Goal: Check status: Check status

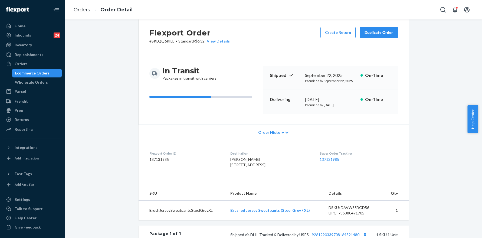
scroll to position [132, 0]
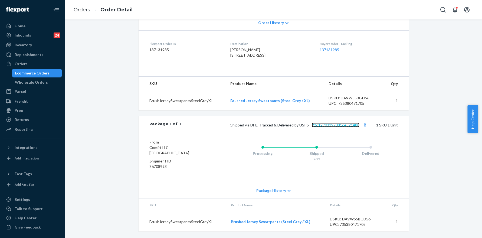
click at [336, 125] on link "9261290339708164521480" at bounding box center [336, 125] width 48 height 5
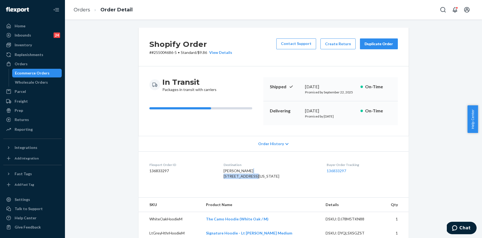
scroll to position [55, 0]
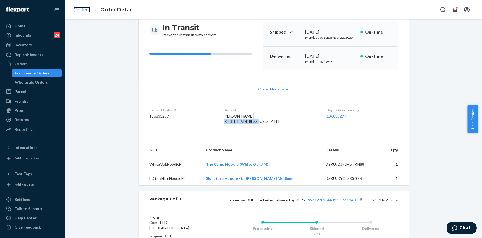
click at [83, 8] on link "Orders" at bounding box center [82, 10] width 16 height 6
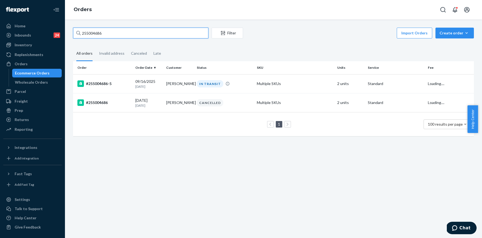
click at [121, 32] on input "255004686" at bounding box center [140, 33] width 135 height 11
paste input "198010"
click at [120, 30] on input "255198010" at bounding box center [140, 33] width 135 height 11
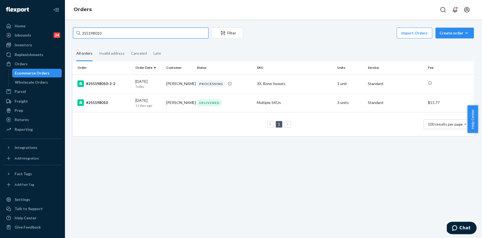
paste input "30557"
click at [110, 31] on input "255130557" at bounding box center [140, 33] width 135 height 11
paste input "75299"
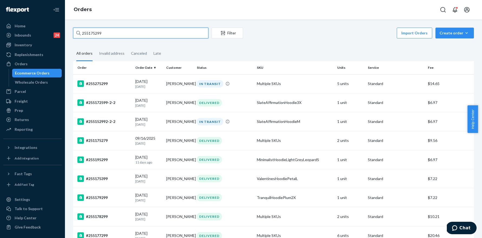
type input "255175299"
click at [112, 38] on input "255175299" at bounding box center [140, 33] width 135 height 11
click at [113, 35] on input "255175299" at bounding box center [140, 33] width 135 height 11
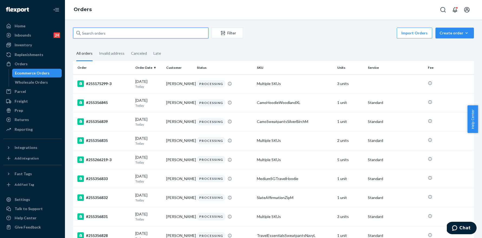
click at [116, 30] on input "text" at bounding box center [140, 33] width 135 height 11
paste input "255175299"
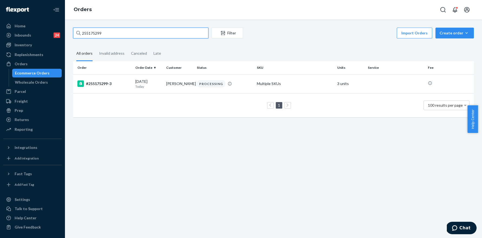
click at [117, 30] on input "255175299" at bounding box center [140, 33] width 135 height 11
click at [112, 31] on input "255175299" at bounding box center [140, 33] width 135 height 11
paste input "067390"
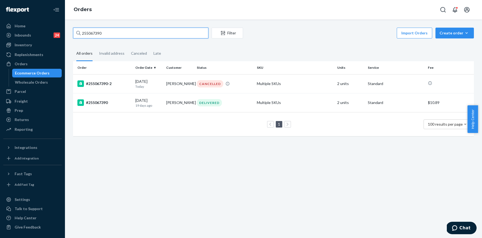
type input "255067390"
click at [95, 82] on div "#255067390-2" at bounding box center [104, 83] width 54 height 6
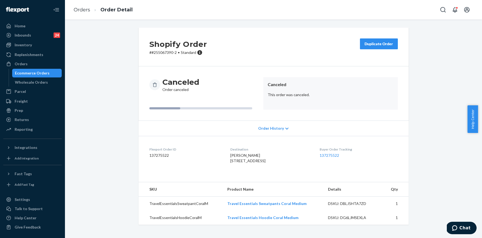
scroll to position [4, 0]
